Goal: Contribute content: Contribute content

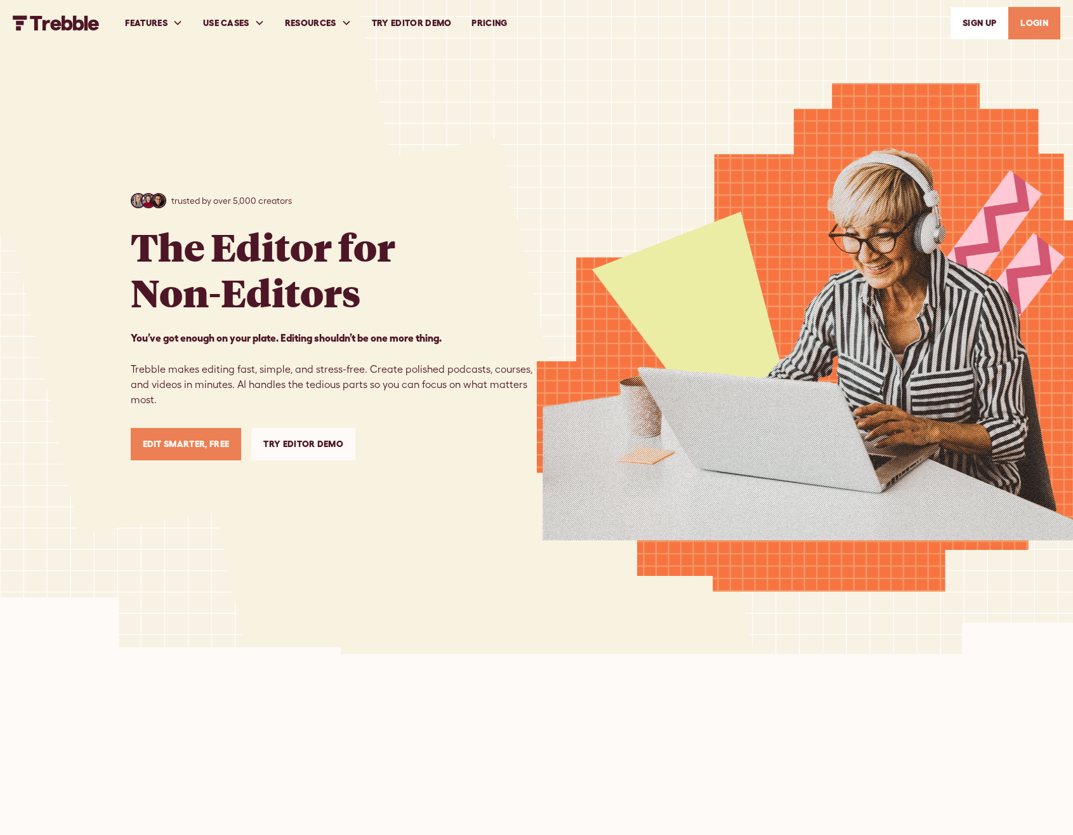
click at [1029, 30] on link "LOGIN" at bounding box center [1034, 23] width 52 height 32
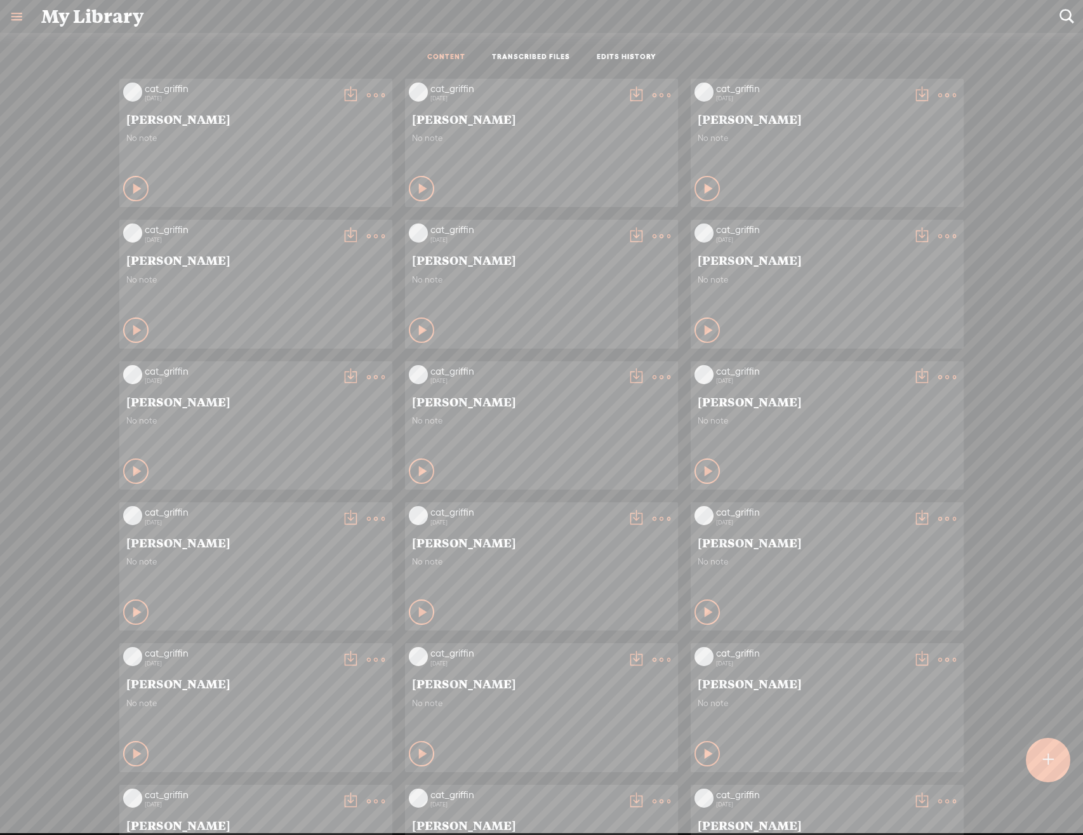
click at [1053, 765] on div at bounding box center [1047, 760] width 46 height 46
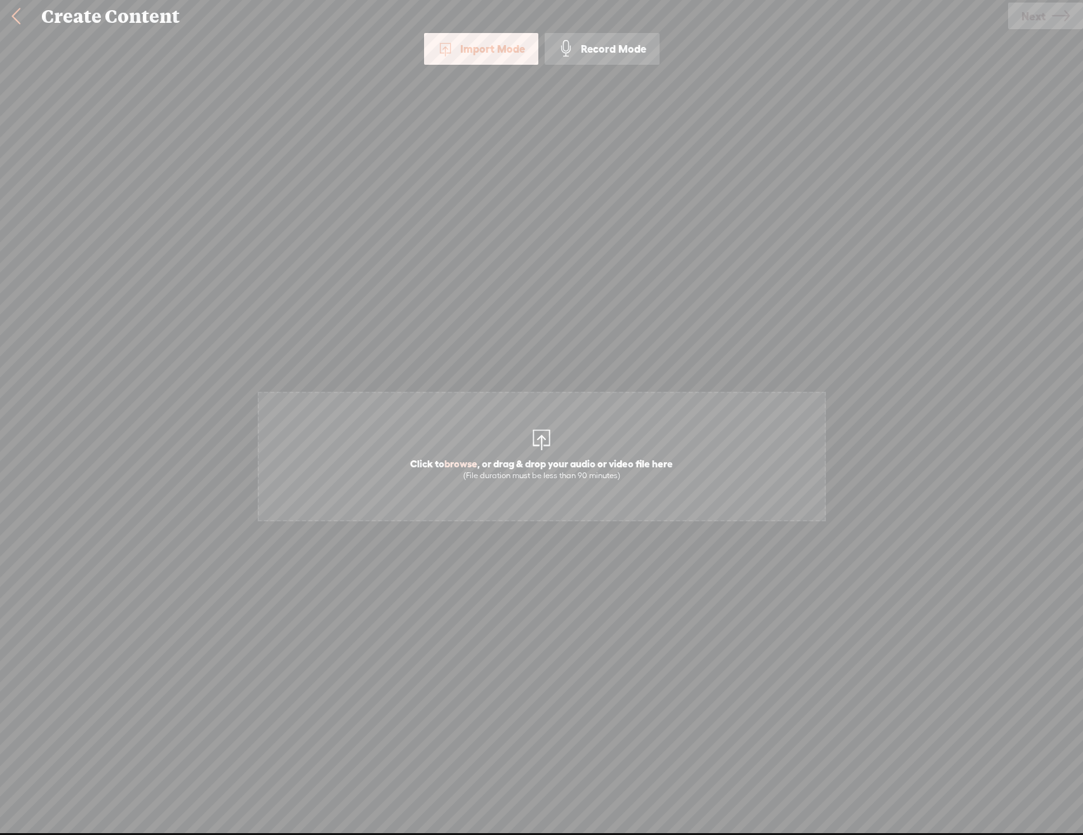
click at [562, 449] on span "Click to browse , or drag & drop your audio or video file here (File duration m…" at bounding box center [542, 456] width 568 height 129
click at [1038, 17] on span "Next" at bounding box center [1033, 16] width 24 height 32
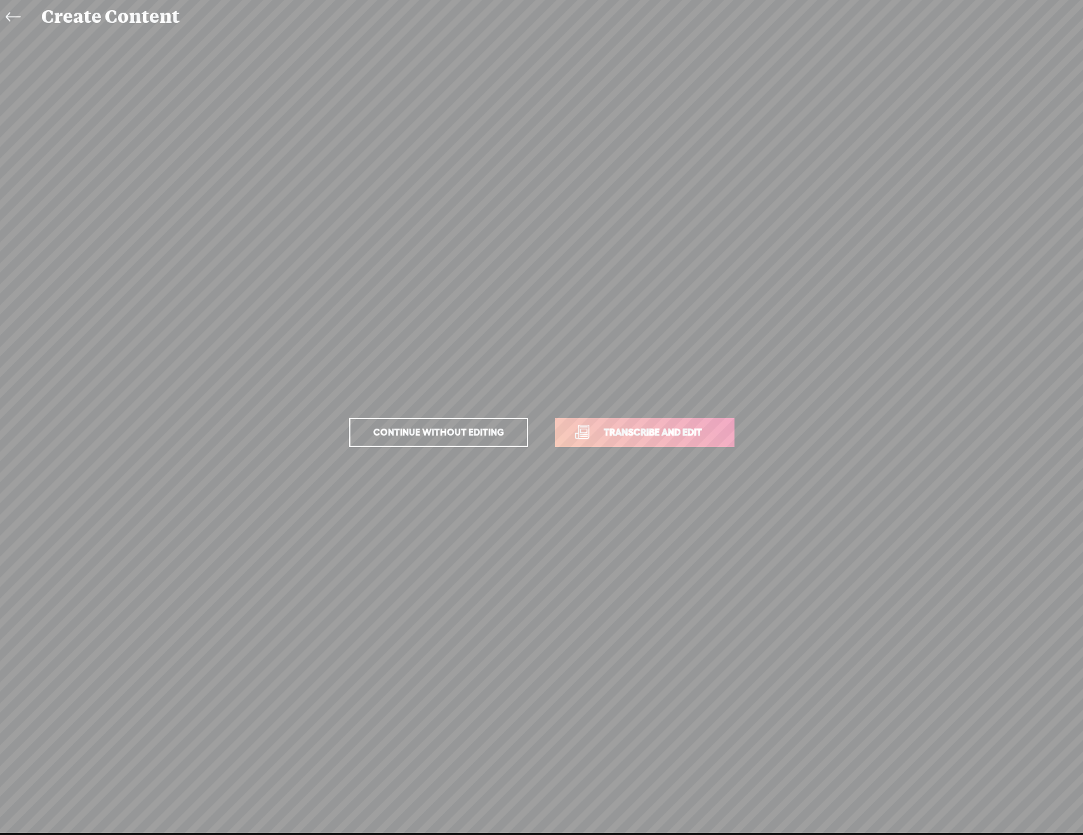
click at [644, 439] on span "Transcribe and edit" at bounding box center [652, 432] width 125 height 15
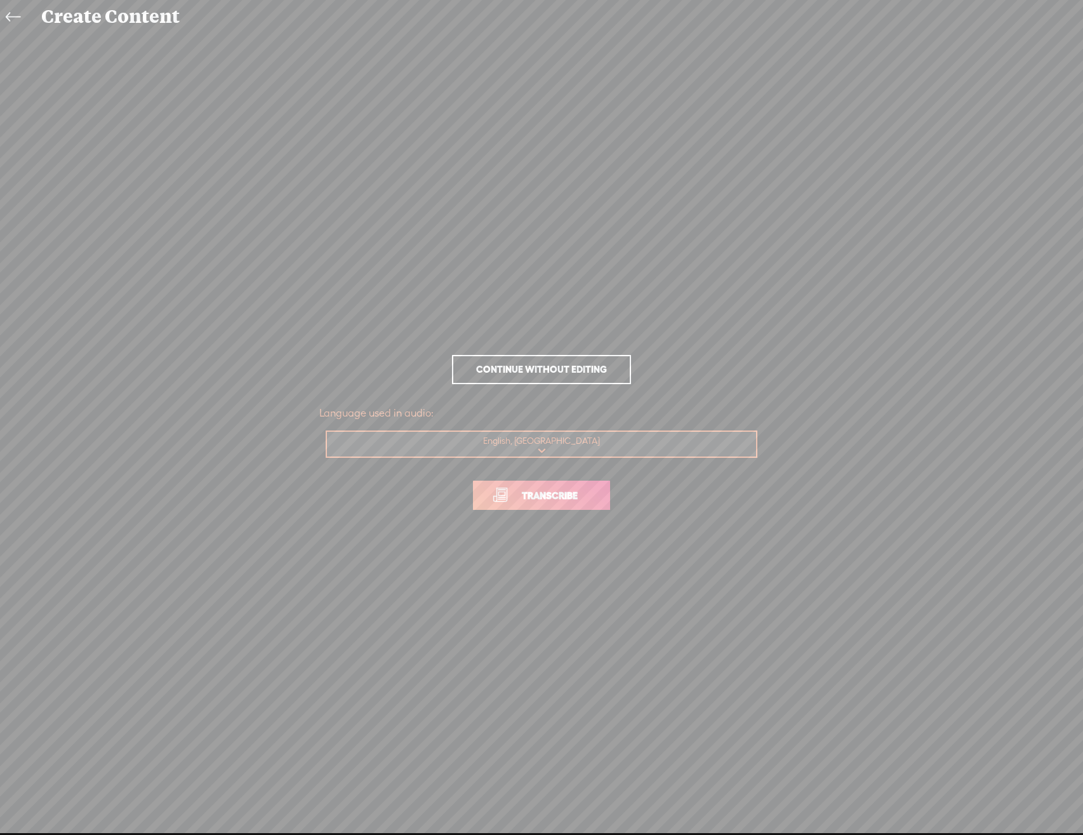
click at [560, 490] on span "Transcribe" at bounding box center [549, 495] width 83 height 15
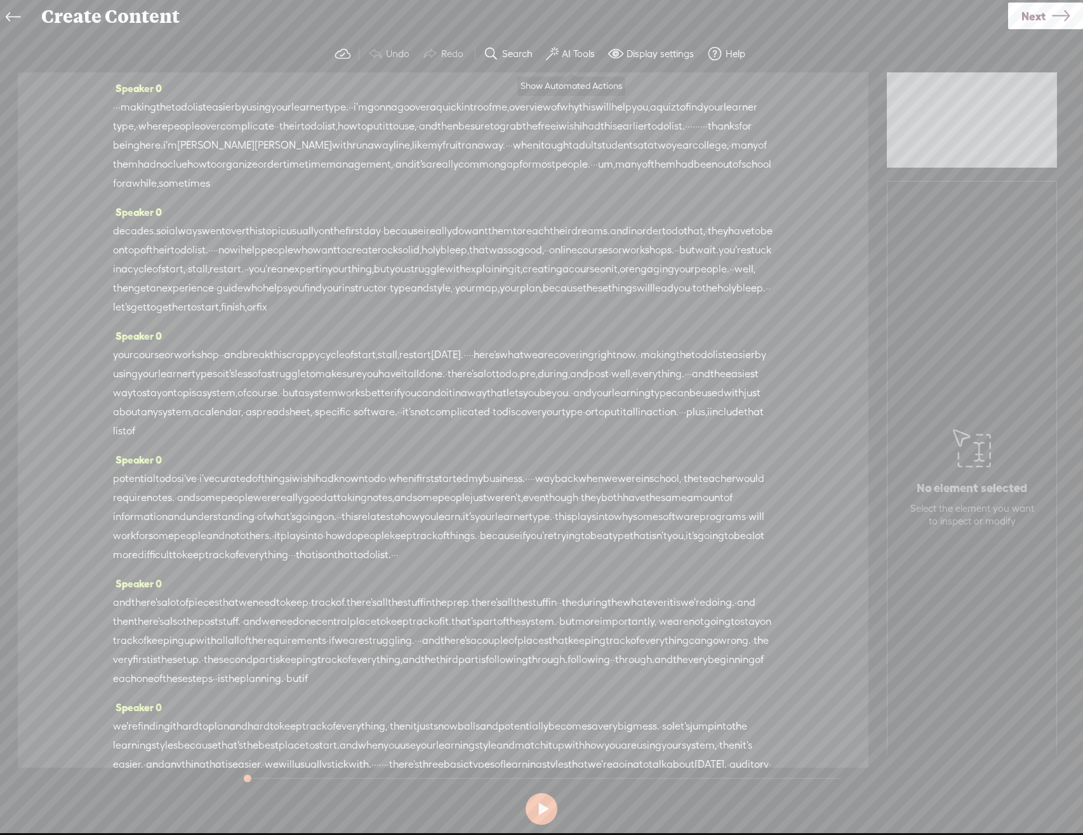
click at [582, 49] on label "AI Tools" at bounding box center [578, 54] width 33 height 13
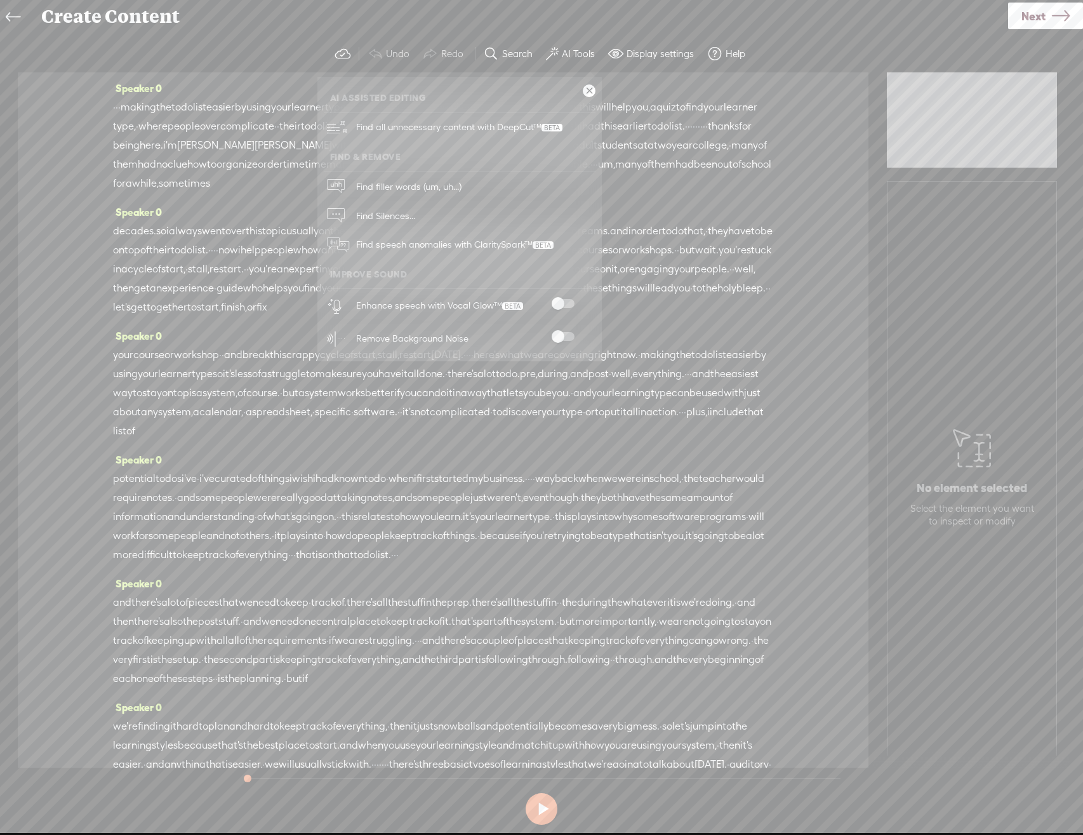
click at [561, 312] on div "Enhance speech with Vocal Glow™" at bounding box center [474, 305] width 244 height 33
click at [564, 306] on span at bounding box center [562, 303] width 23 height 9
click at [560, 336] on span at bounding box center [562, 336] width 23 height 9
click at [1024, 15] on span "Next" at bounding box center [1033, 16] width 24 height 32
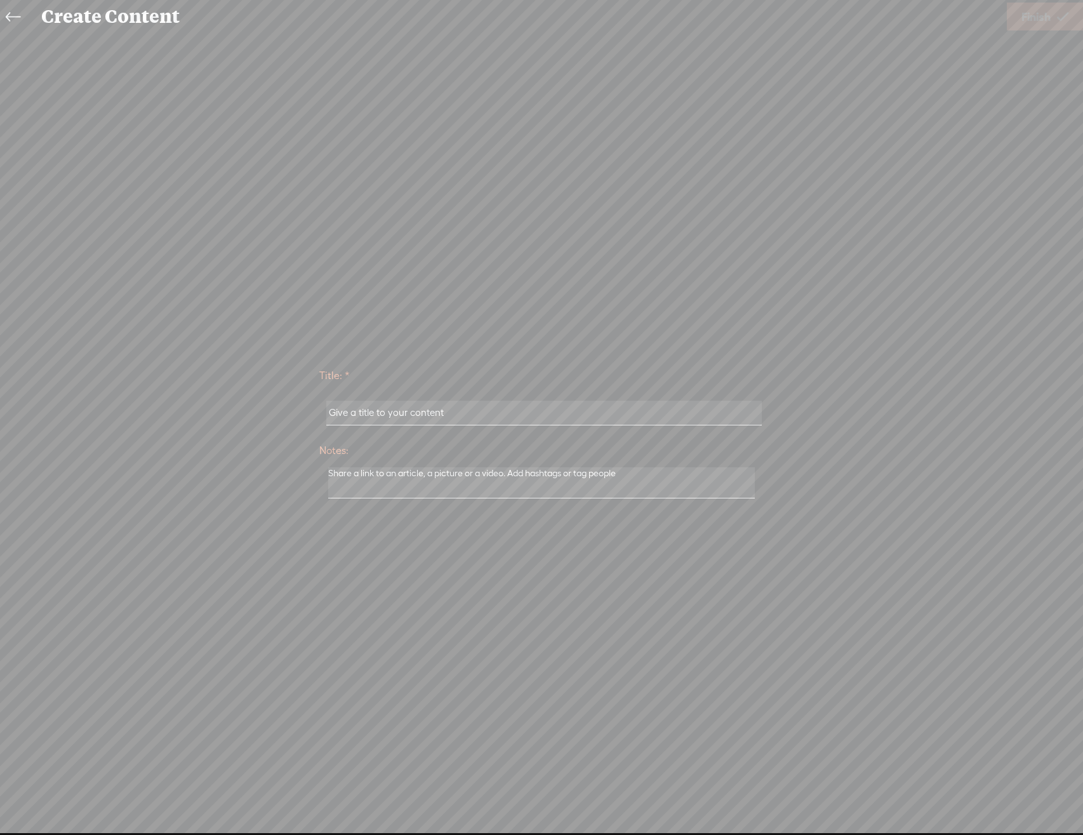
click at [449, 424] on input "text" at bounding box center [543, 412] width 435 height 25
type input "Samantha Ross"
click at [1042, 20] on span "Finish" at bounding box center [1035, 17] width 29 height 32
